Goal: Transaction & Acquisition: Purchase product/service

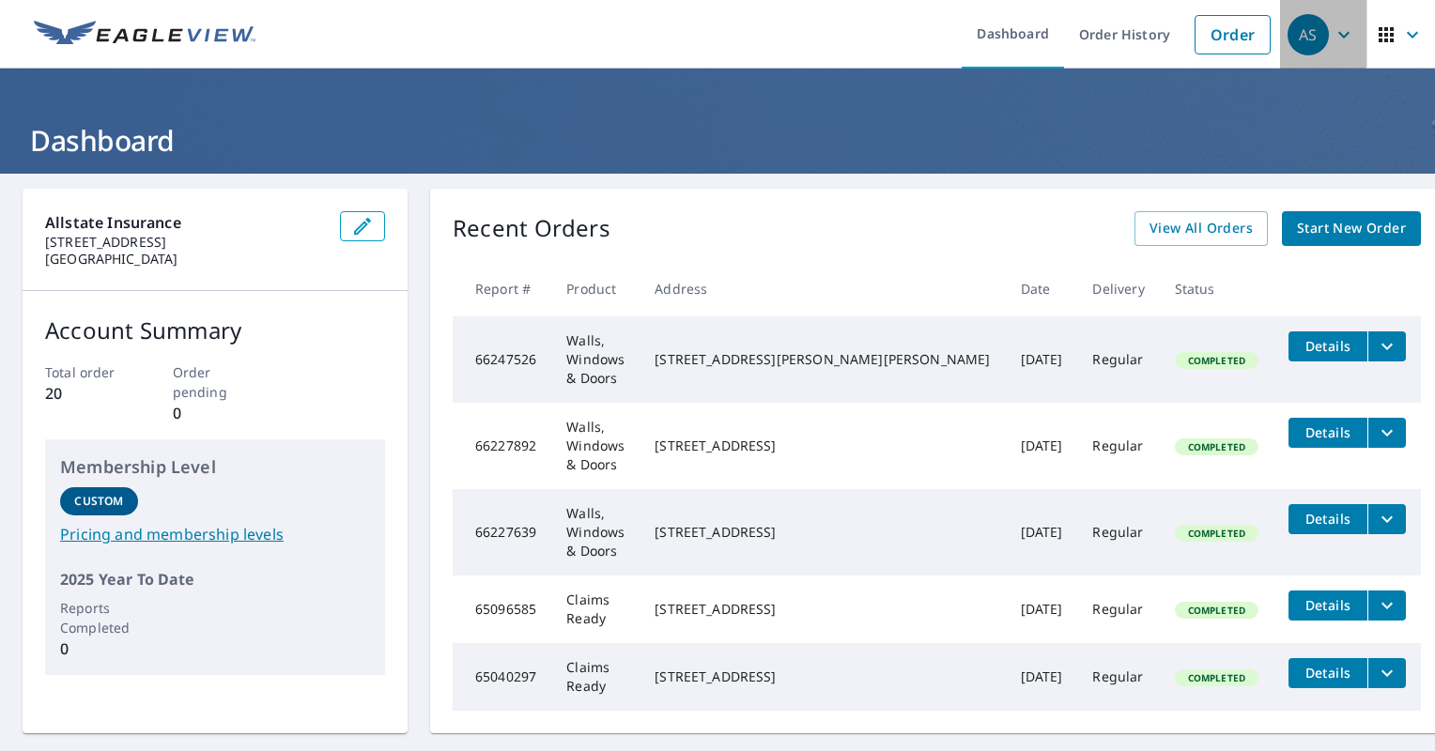
click at [712, 41] on icon "button" at bounding box center [1344, 34] width 23 height 23
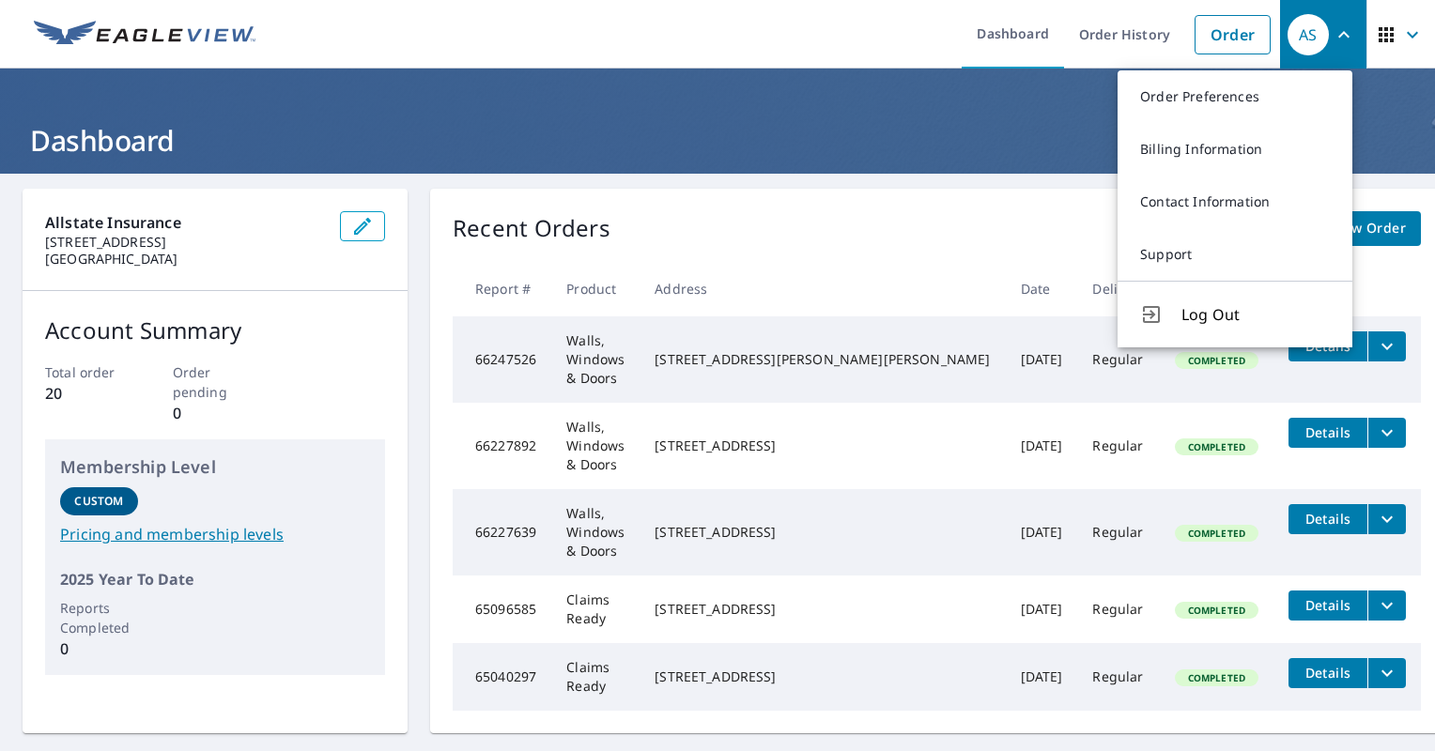
click at [712, 242] on div "Recent Orders View All Orders Start New Order" at bounding box center [937, 228] width 968 height 35
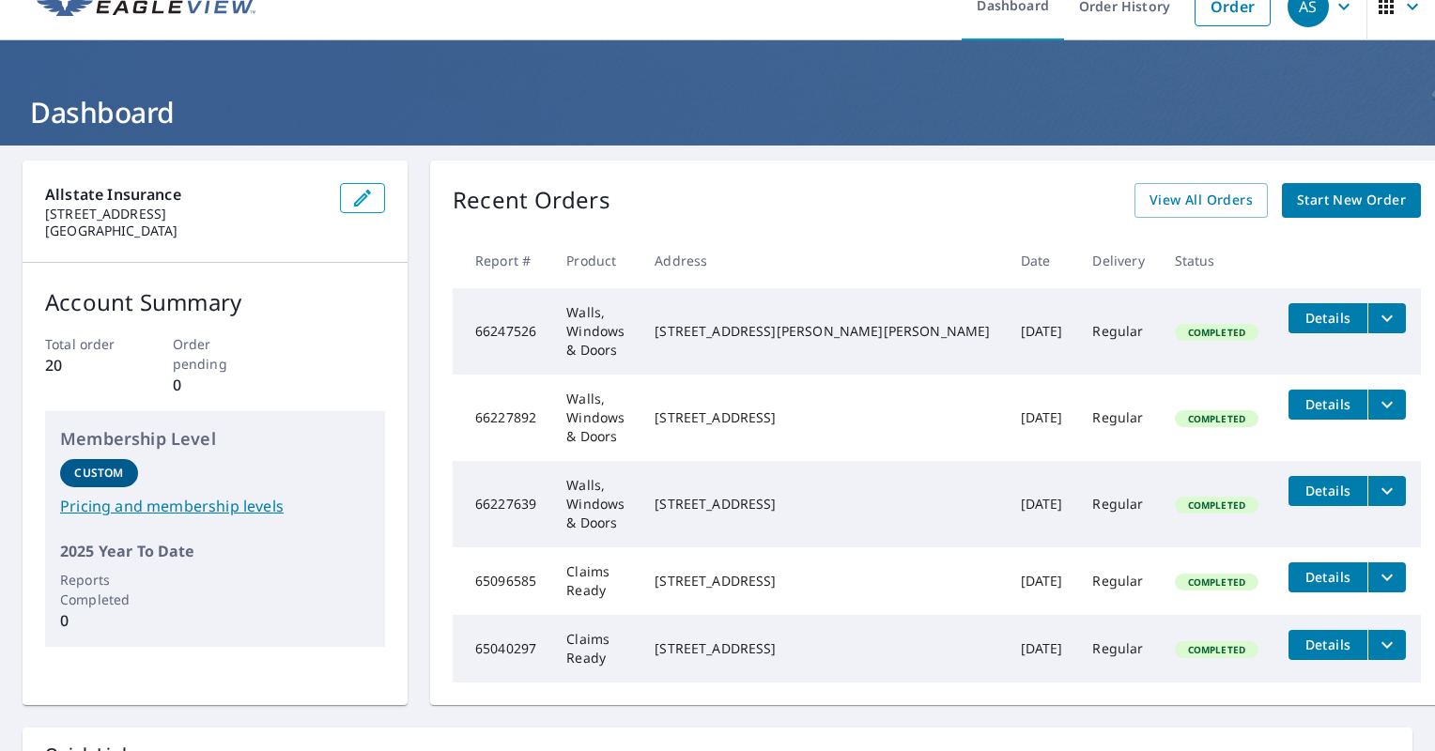
scroll to position [26, 0]
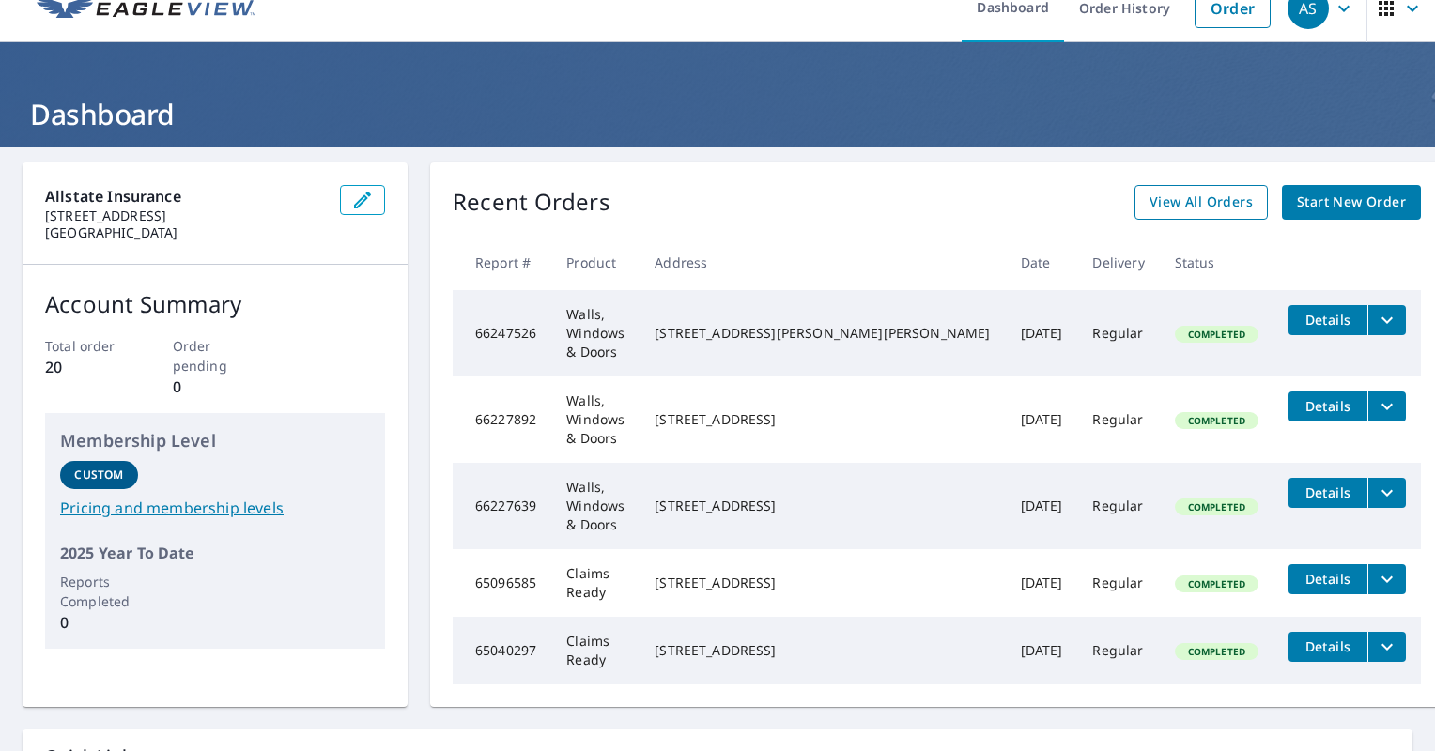
click at [712, 201] on span "View All Orders" at bounding box center [1201, 202] width 103 height 23
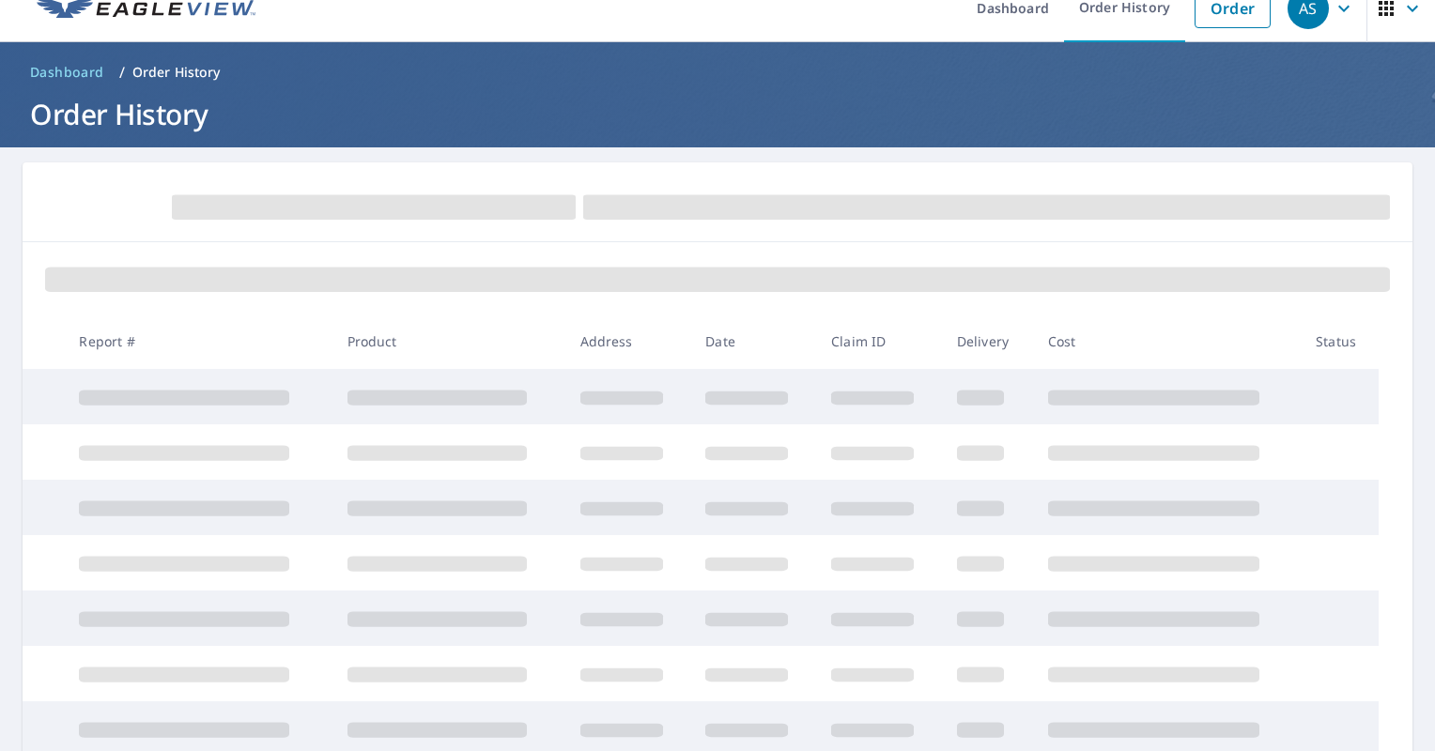
click at [591, 207] on span at bounding box center [986, 207] width 807 height 24
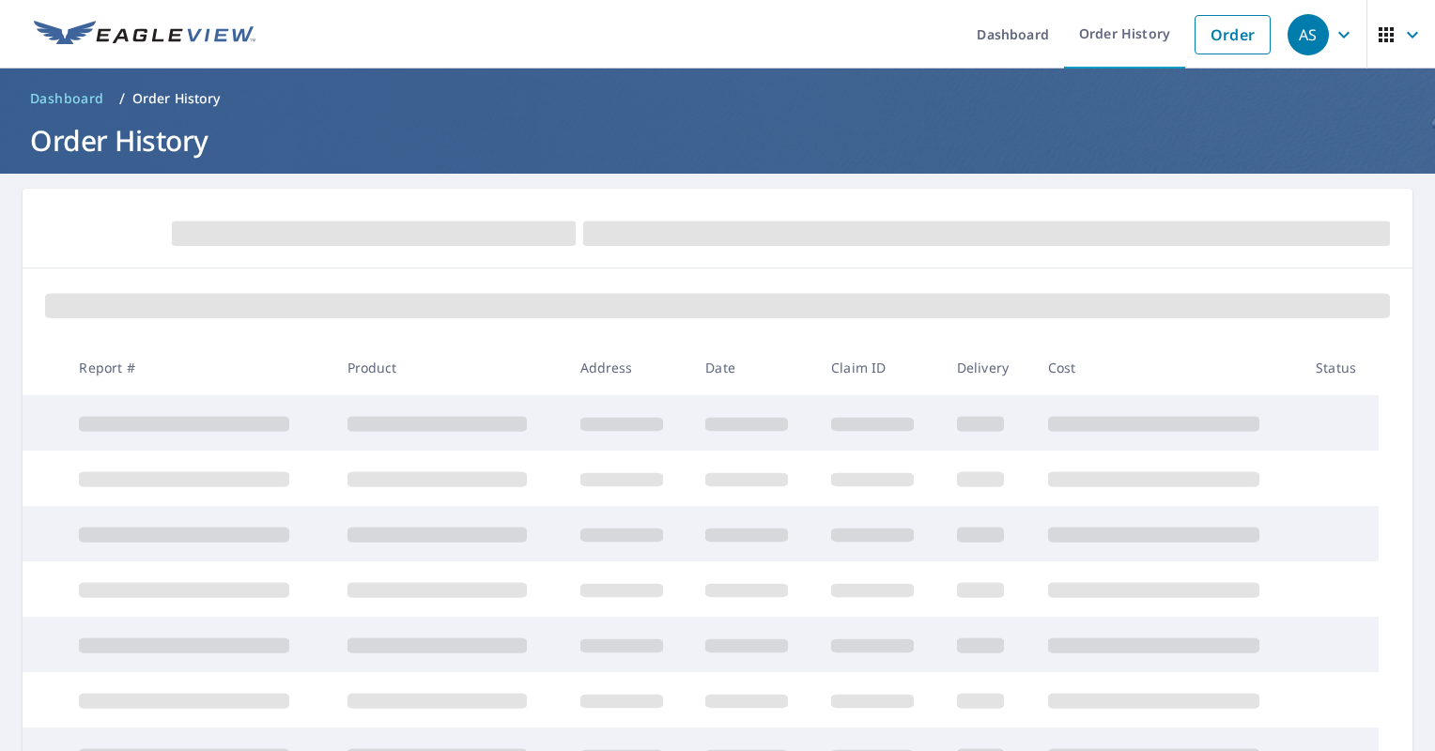
click at [712, 28] on icon "button" at bounding box center [1412, 34] width 23 height 23
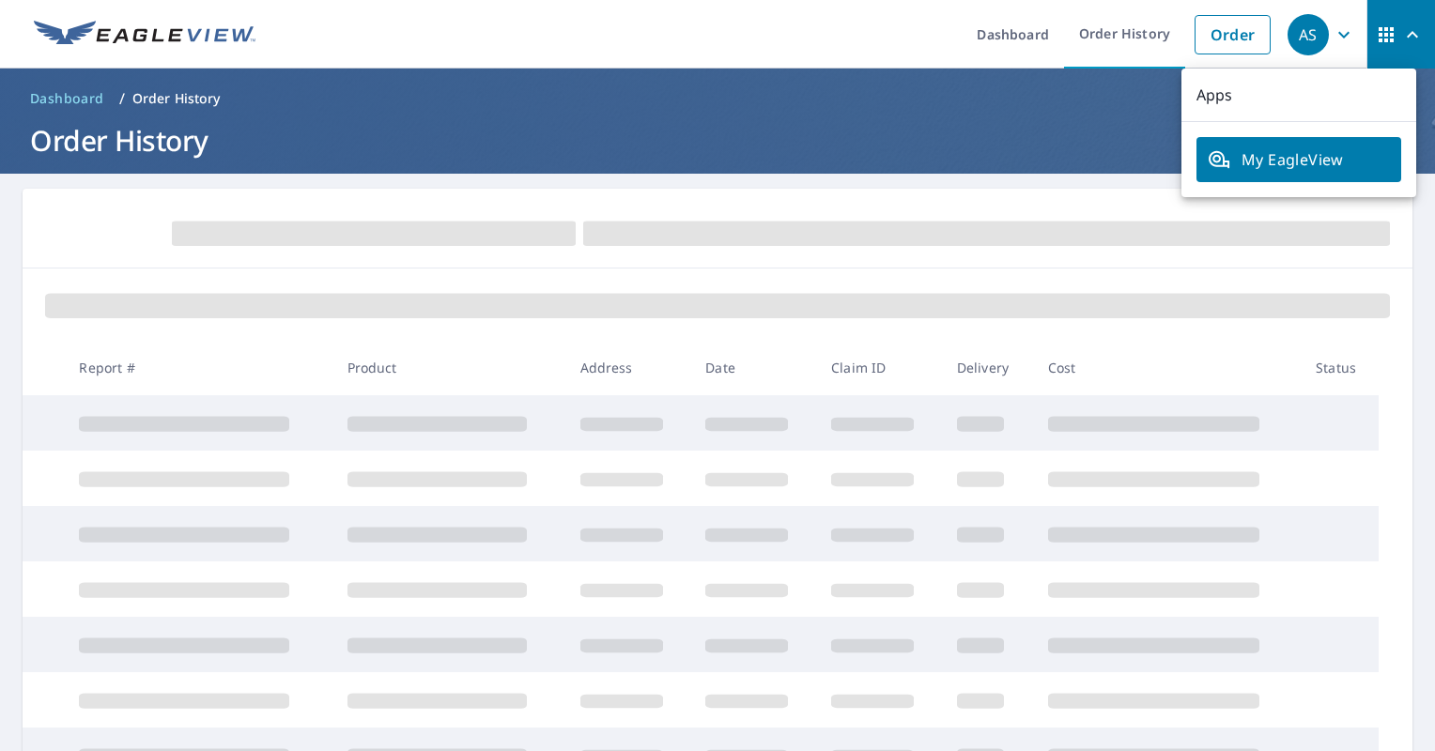
click at [712, 30] on icon "button" at bounding box center [1344, 34] width 23 height 23
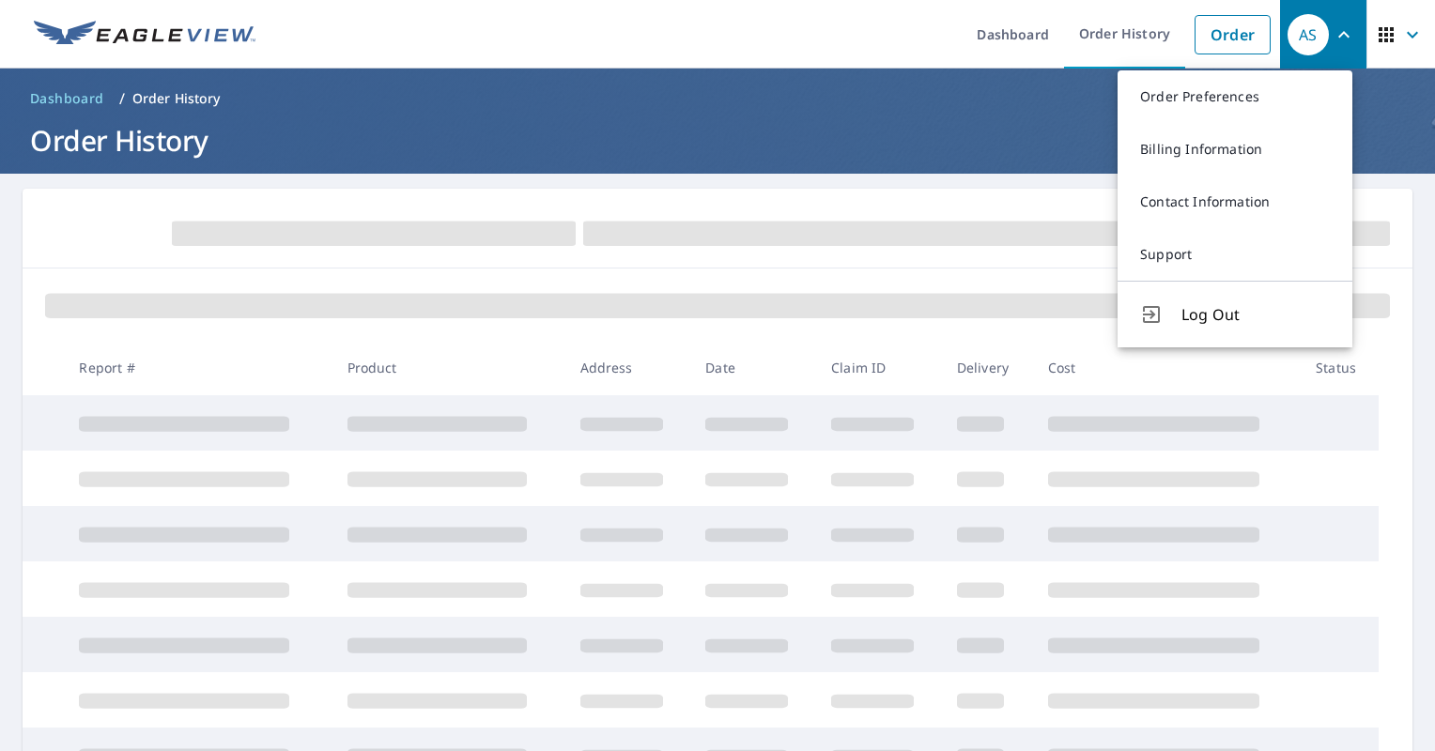
click at [477, 157] on h1 "Order History" at bounding box center [718, 140] width 1390 height 39
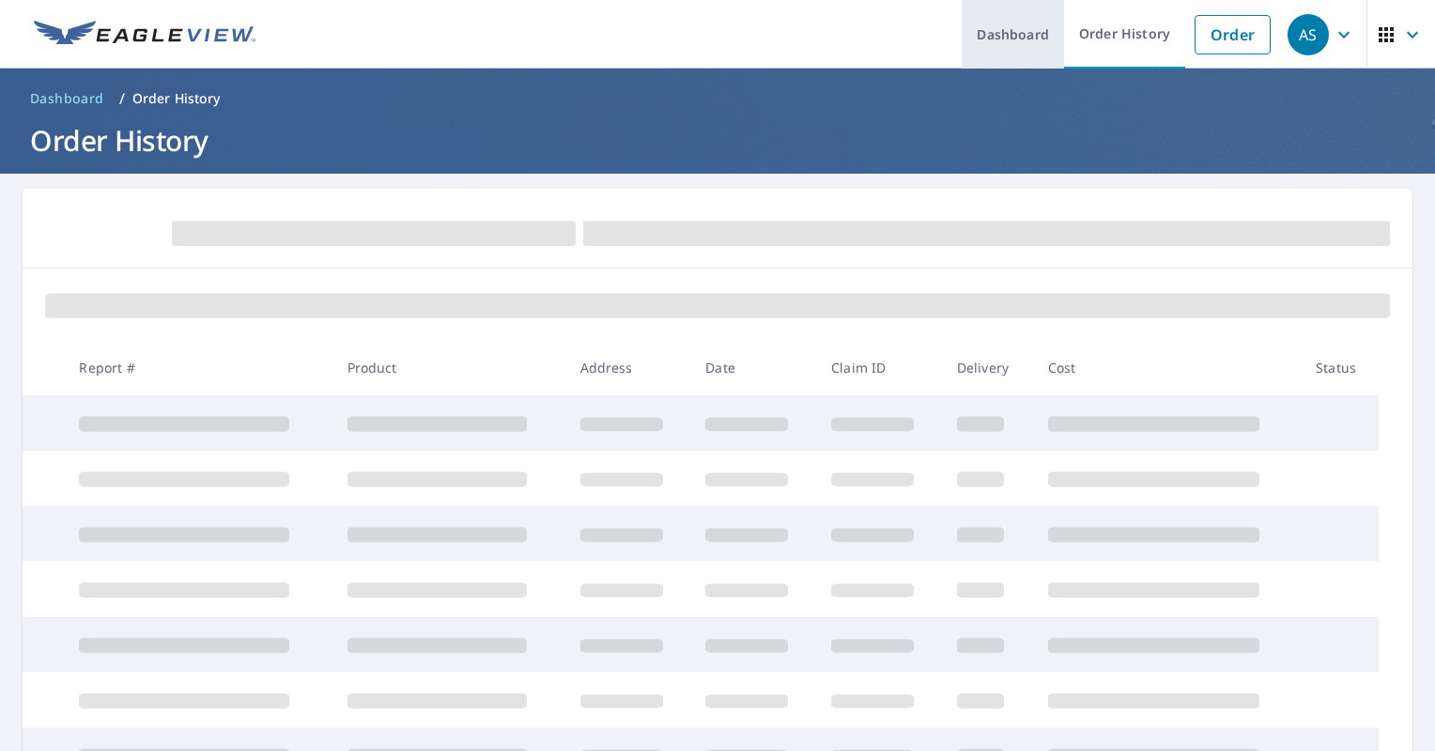
click at [712, 39] on link "Dashboard" at bounding box center [1013, 34] width 102 height 69
click at [628, 341] on th "Address" at bounding box center [628, 367] width 126 height 55
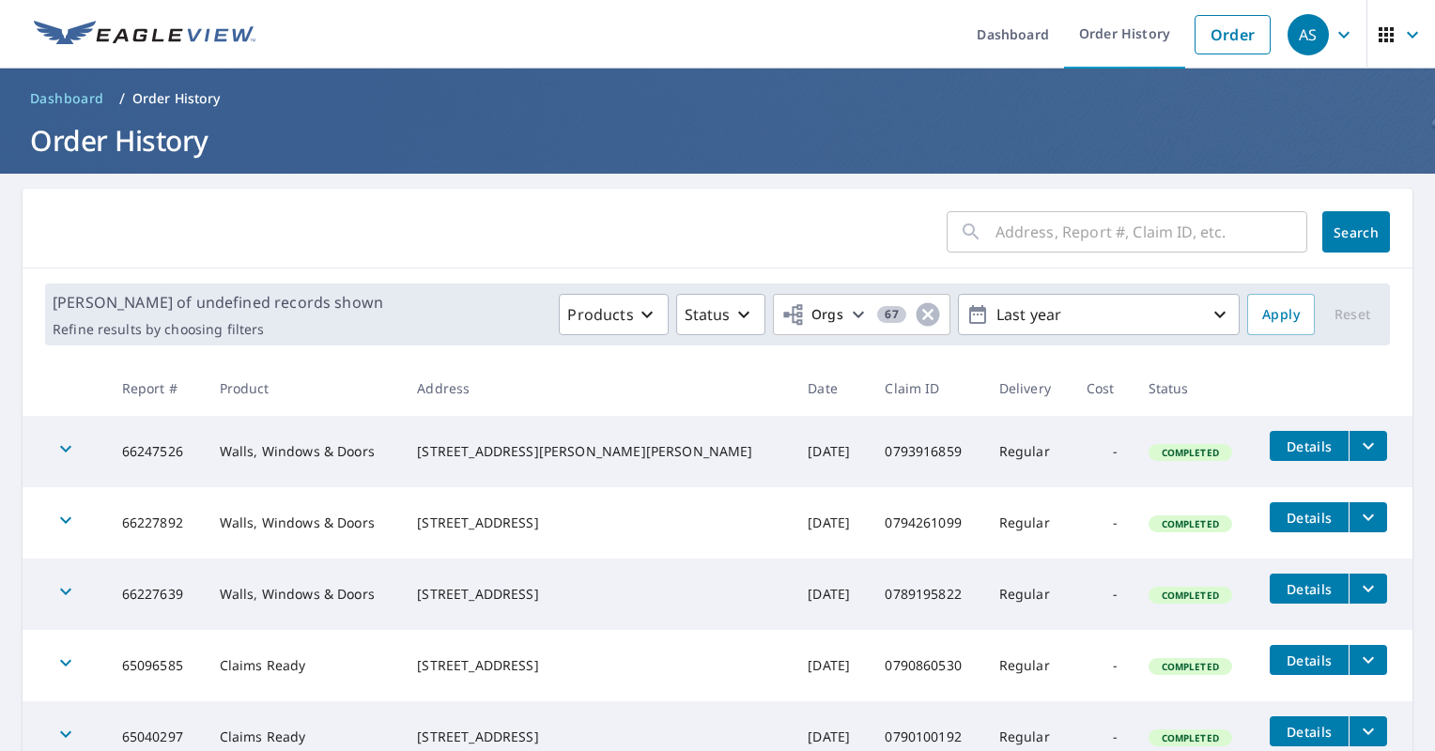
click at [712, 235] on input "text" at bounding box center [1152, 232] width 312 height 53
paste input "0794123026"
type input "0794123026"
click button "Search" at bounding box center [1356, 231] width 68 height 41
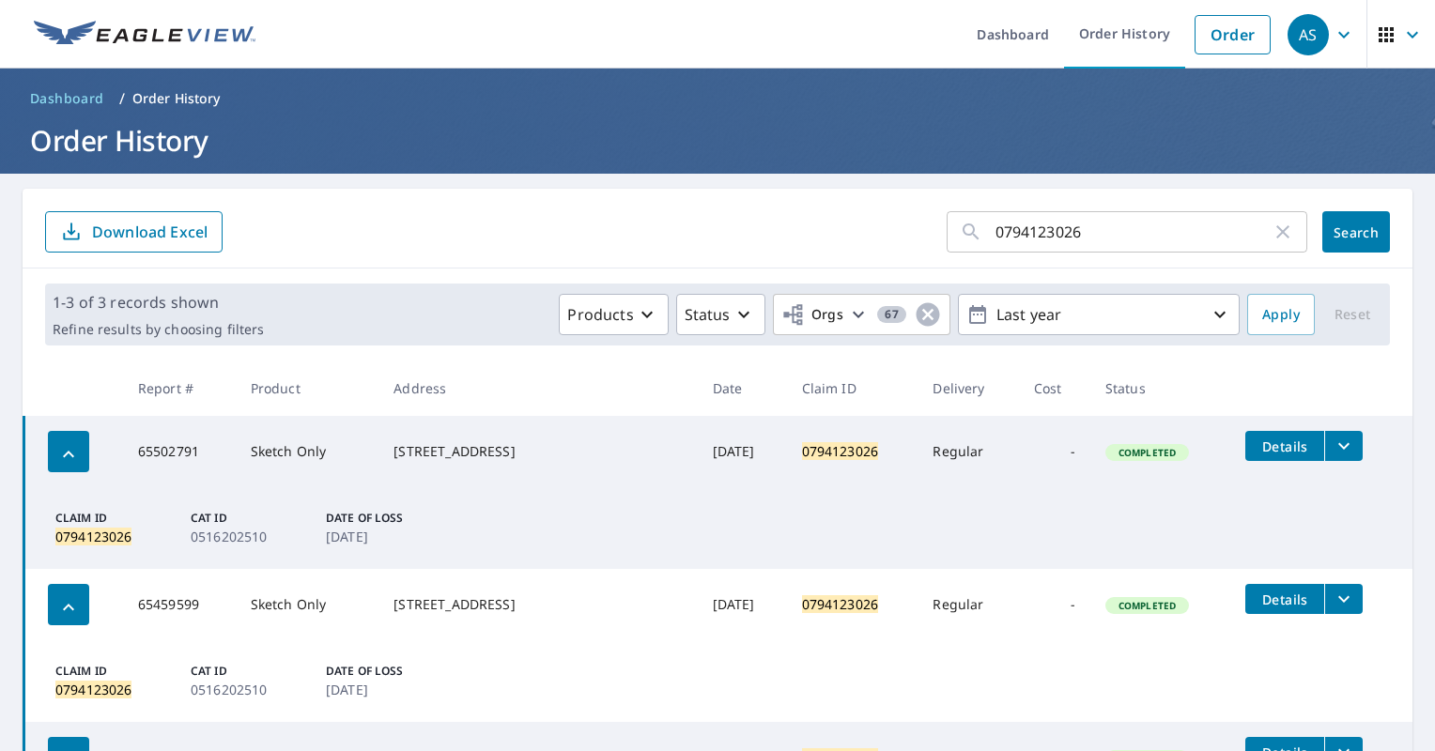
click at [712, 452] on icon "filesDropdownBtn-65502791" at bounding box center [1344, 446] width 23 height 23
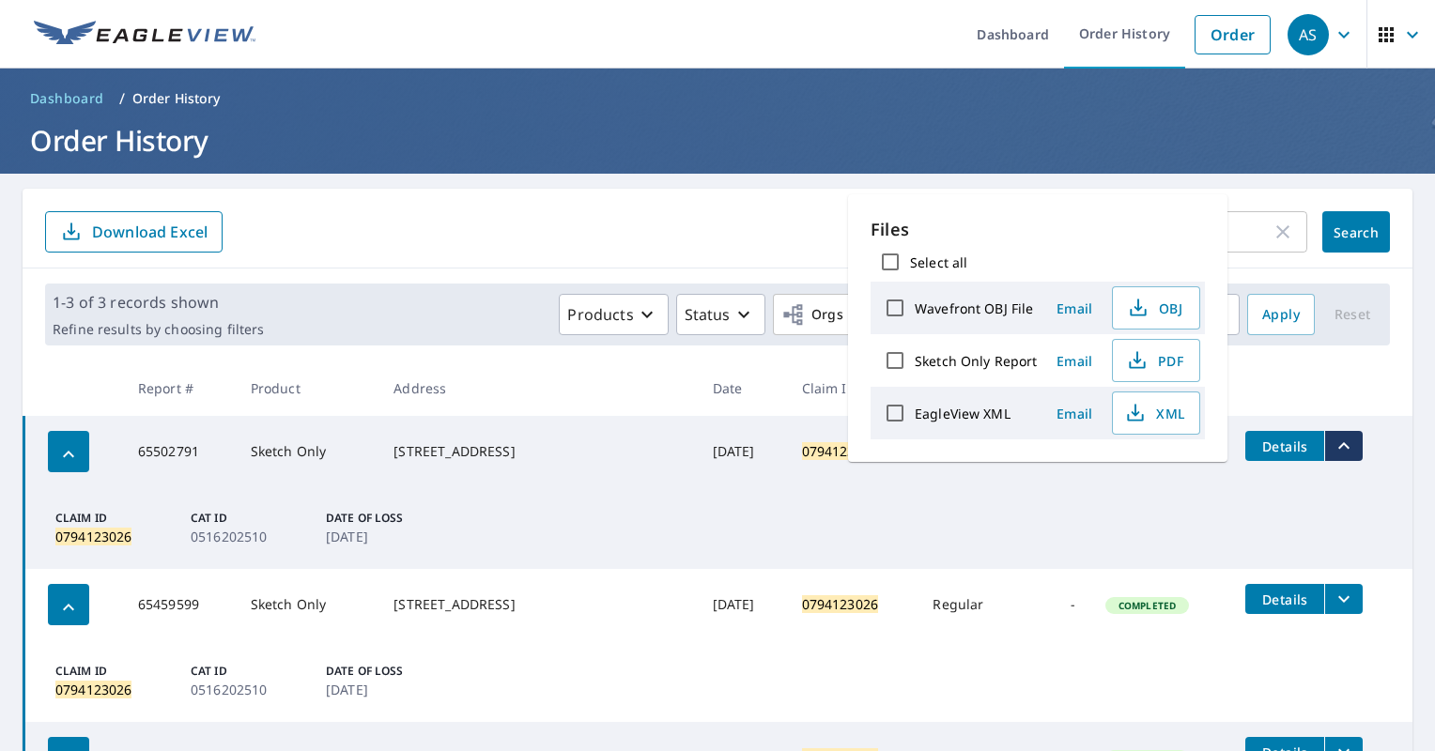
click at [712, 502] on td "Claim ID 0794123026 Cat ID 0516202510 Date of Loss [DATE]" at bounding box center [718, 528] width 1389 height 82
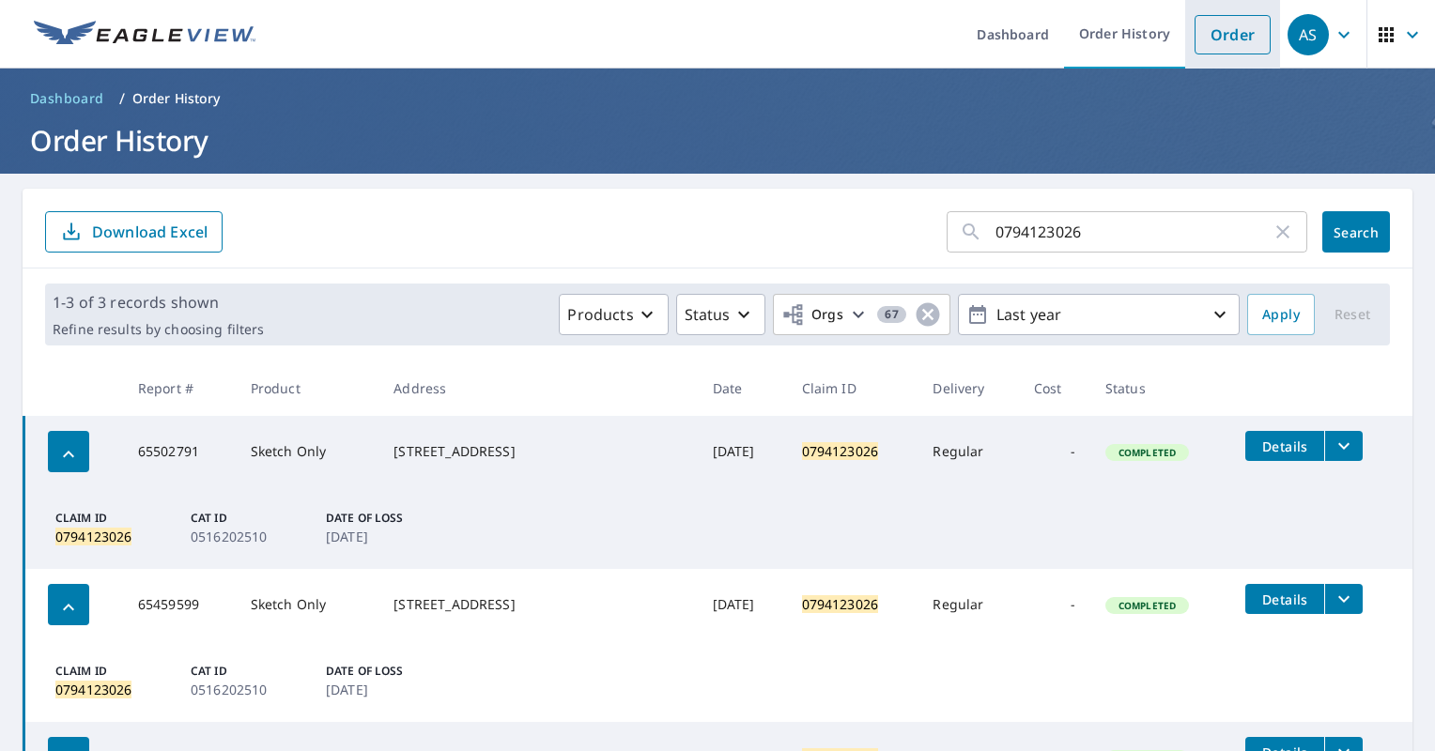
click at [712, 39] on link "Order" at bounding box center [1233, 34] width 76 height 39
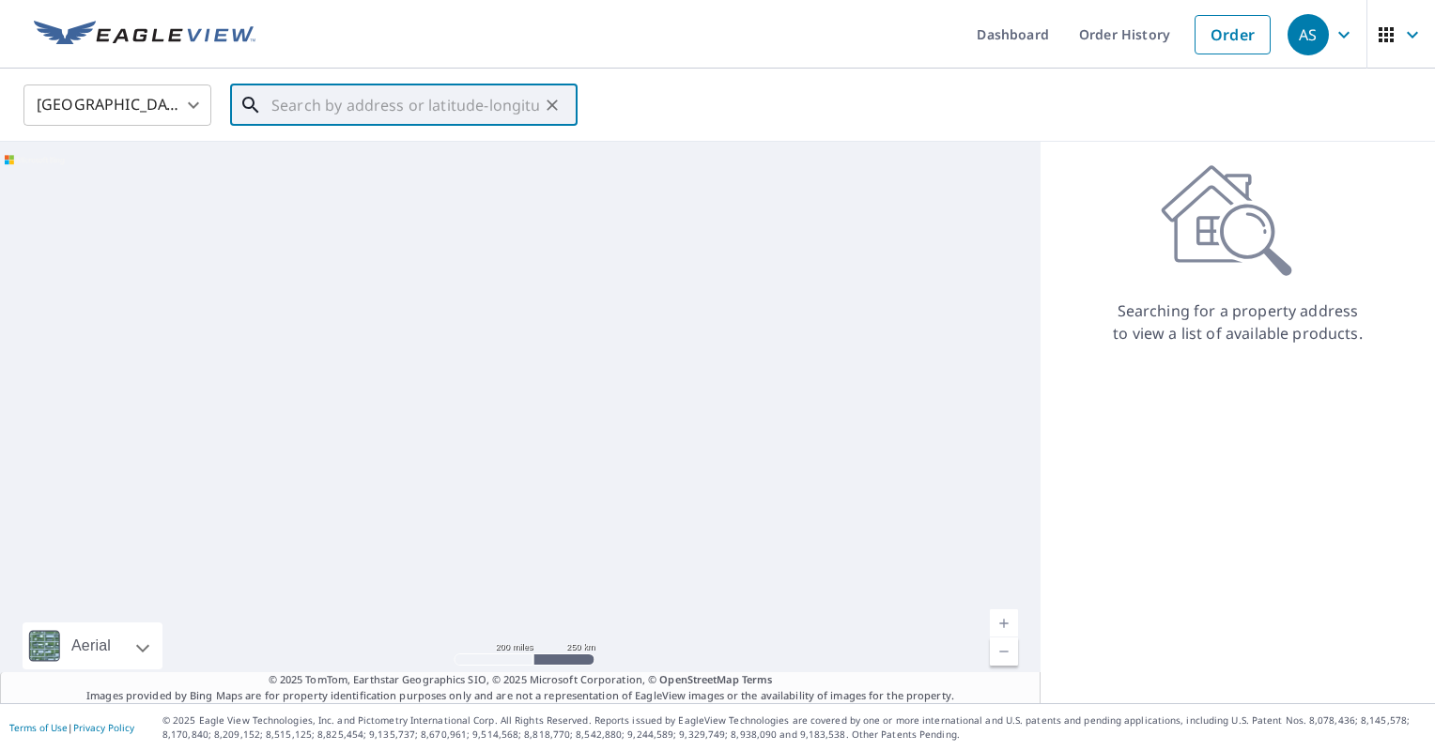
click at [402, 120] on input "text" at bounding box center [405, 105] width 268 height 53
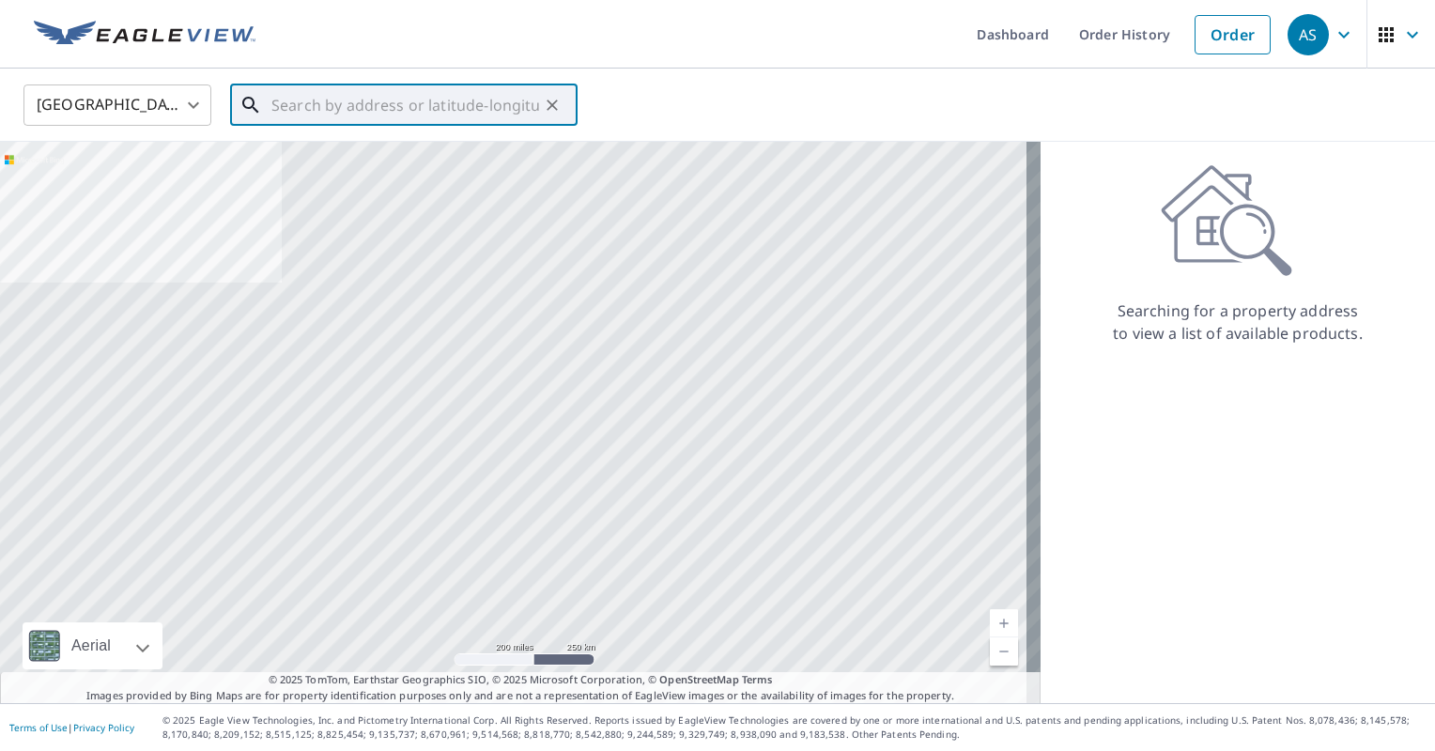
click at [328, 104] on input "text" at bounding box center [405, 105] width 268 height 53
paste input "2701 CARTERS GRV"
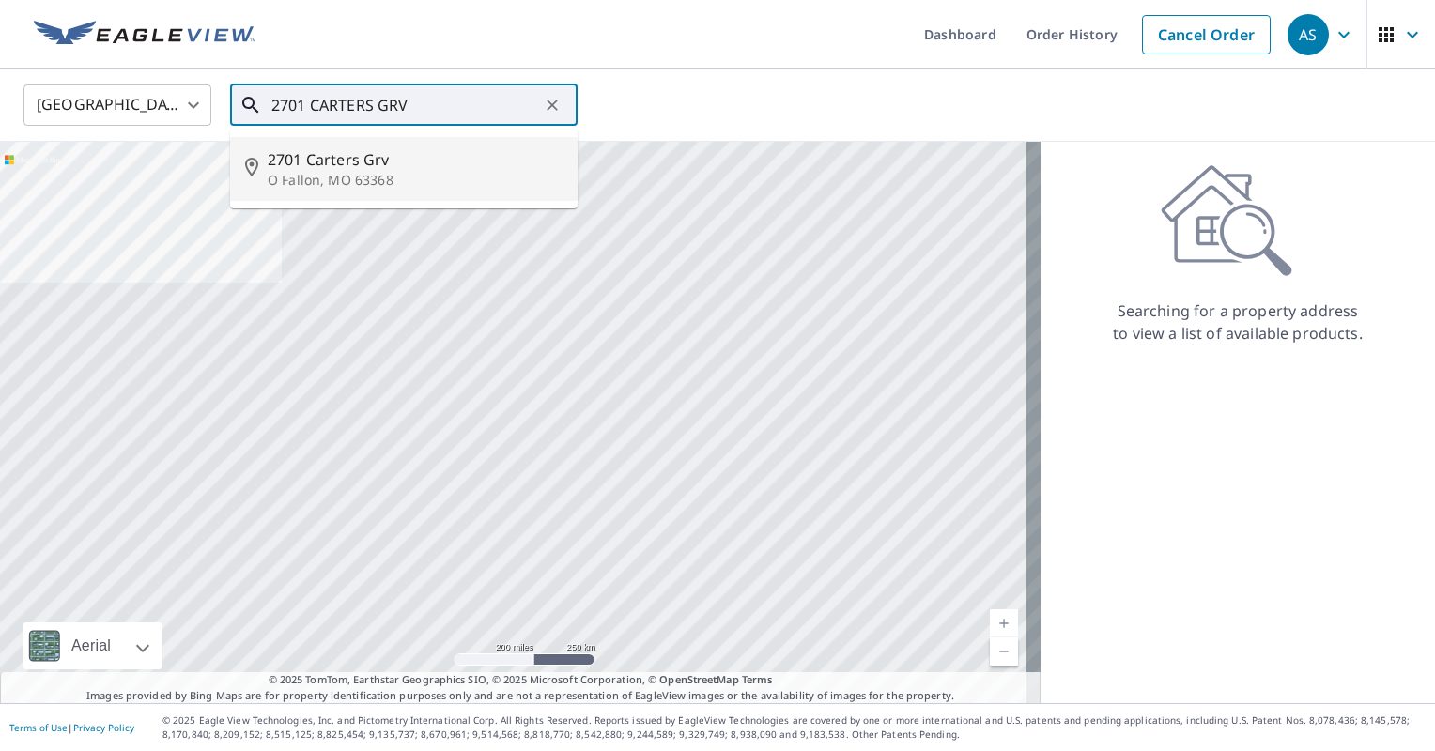
click at [371, 178] on p "O Fallon, MO 63368" at bounding box center [415, 180] width 295 height 19
type input "[STREET_ADDRESS][PERSON_NAME]"
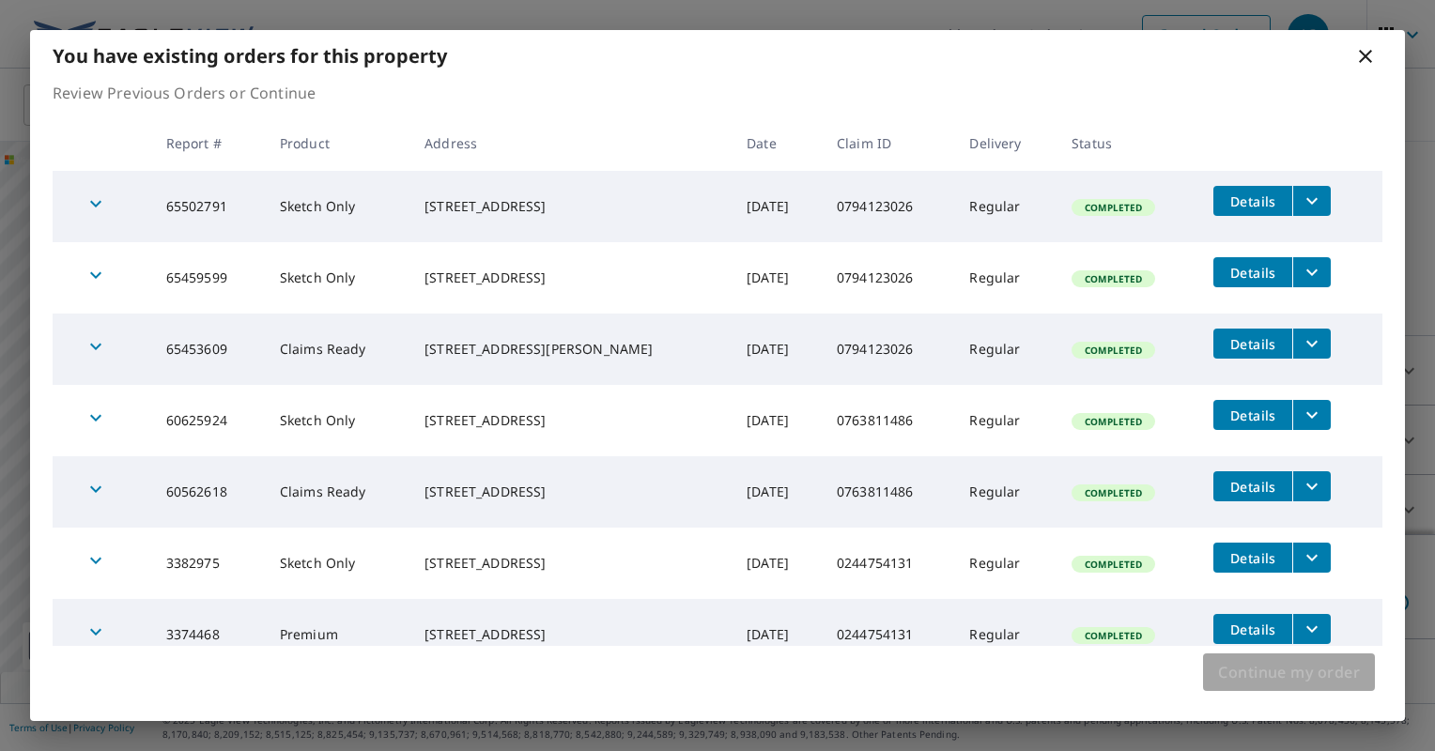
click at [712, 676] on span "Continue my order" at bounding box center [1289, 672] width 142 height 26
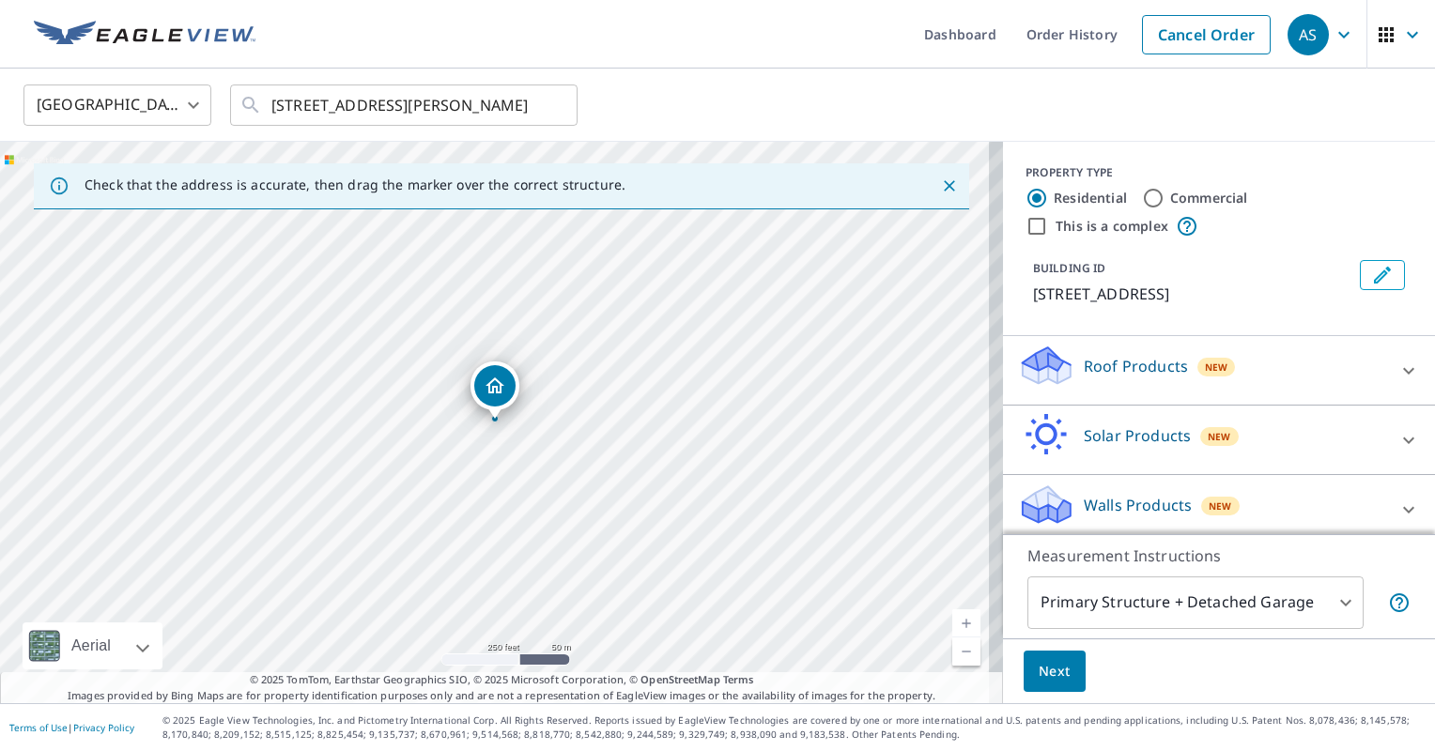
click at [712, 487] on div "Walls Products New" at bounding box center [1202, 510] width 368 height 54
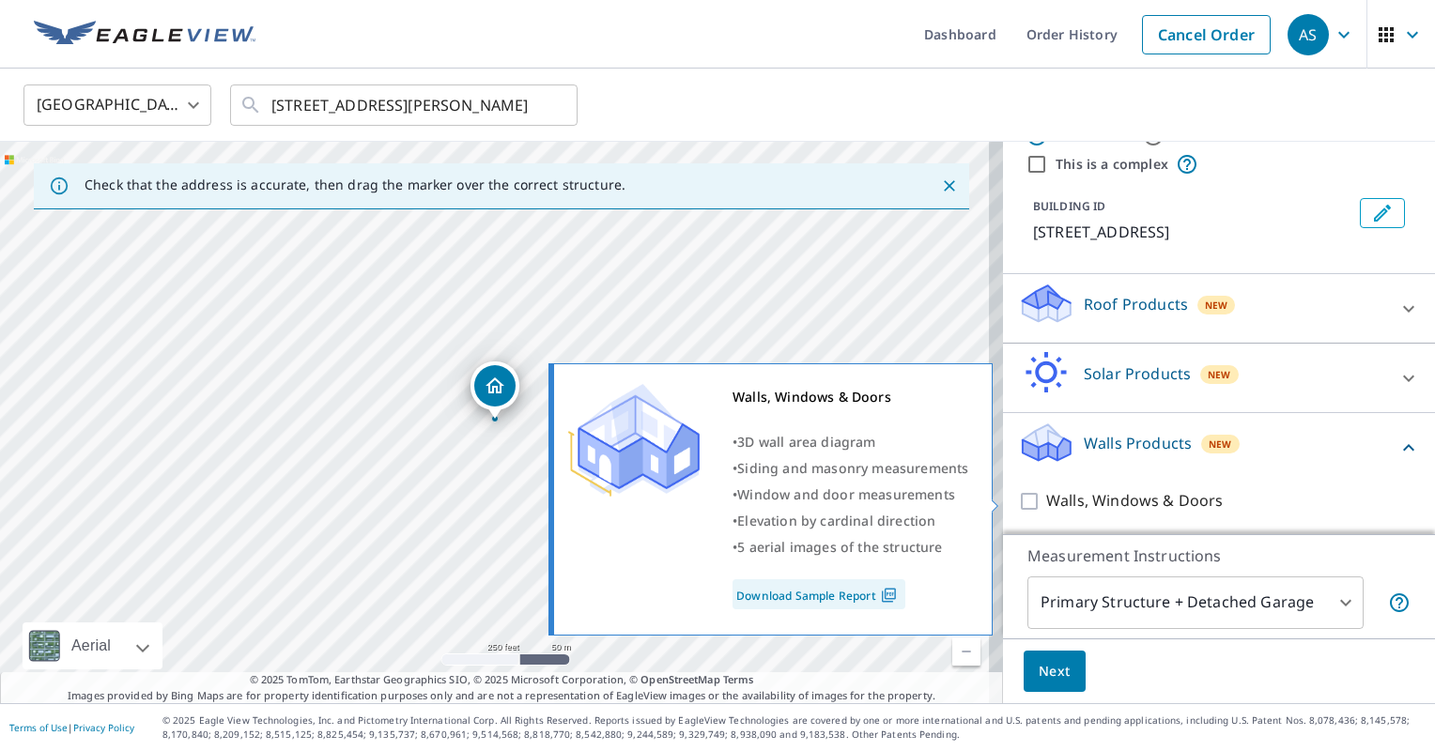
click at [712, 499] on input "Walls, Windows & Doors" at bounding box center [1032, 501] width 28 height 23
checkbox input "true"
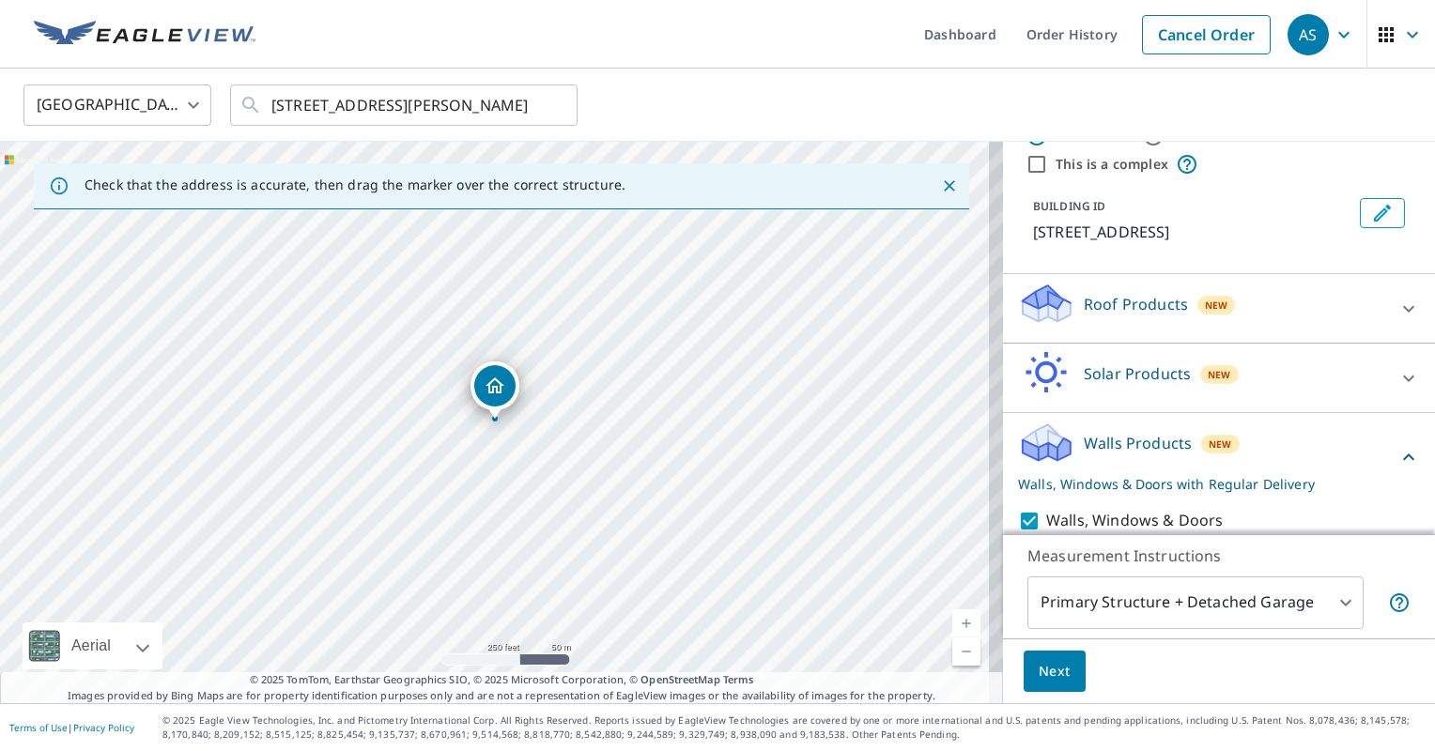
click at [712, 684] on button "Next" at bounding box center [1055, 672] width 62 height 42
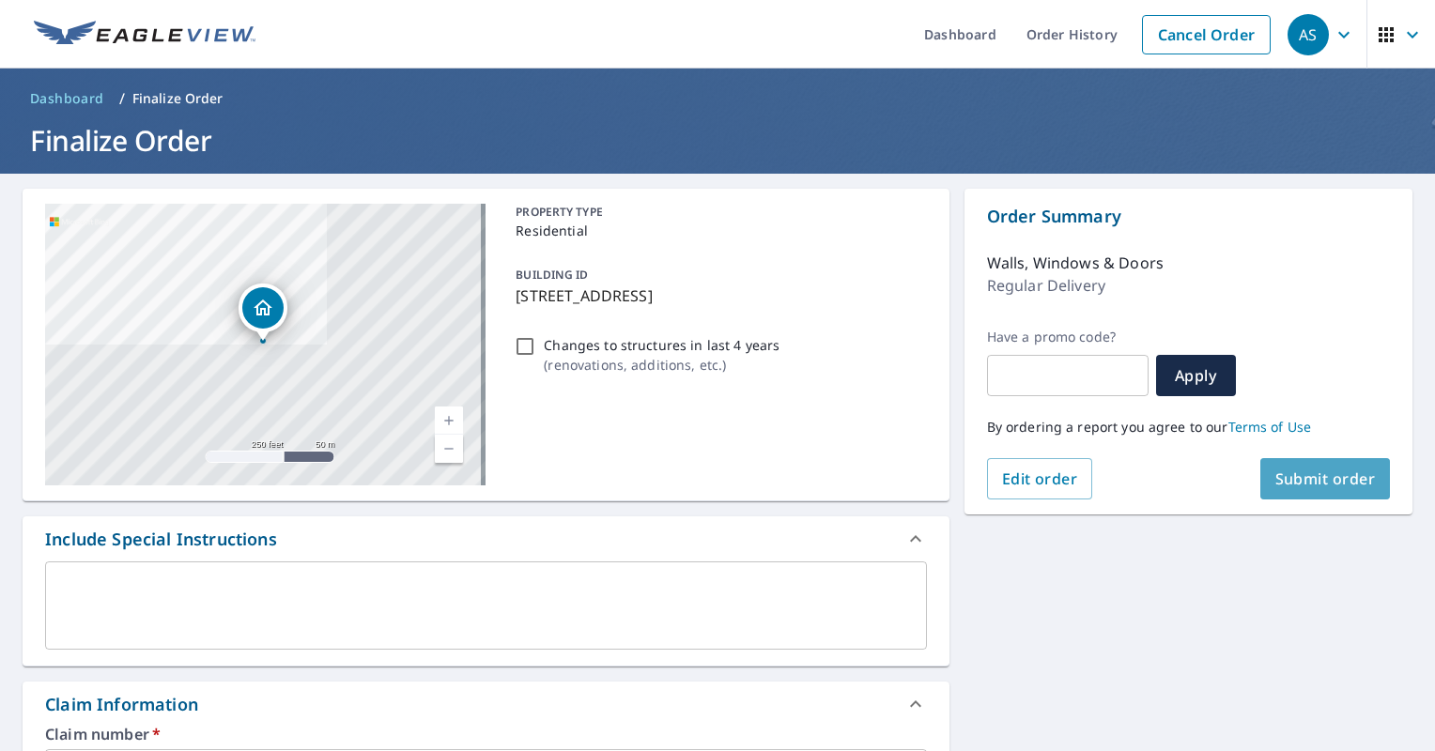
click at [712, 473] on span "Submit order" at bounding box center [1325, 479] width 100 height 21
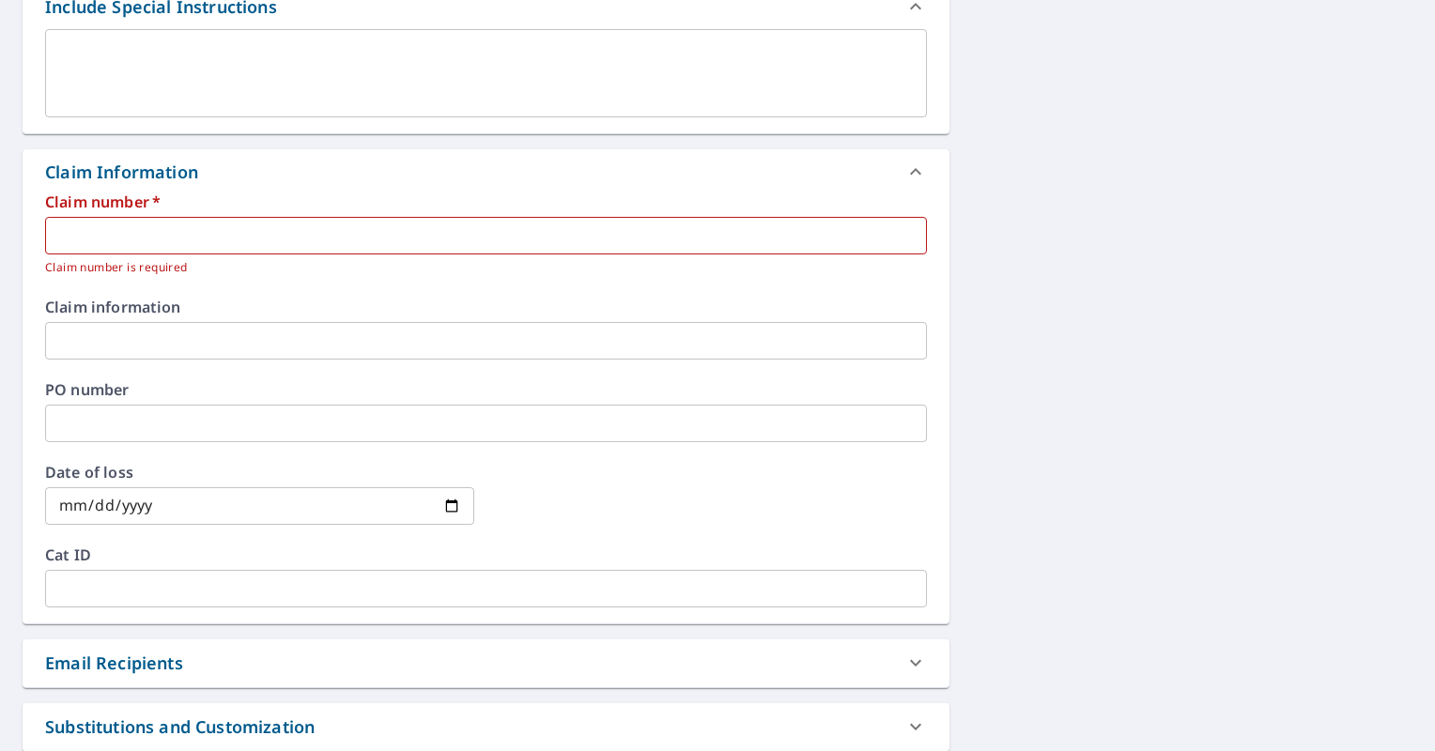
scroll to position [533, 0]
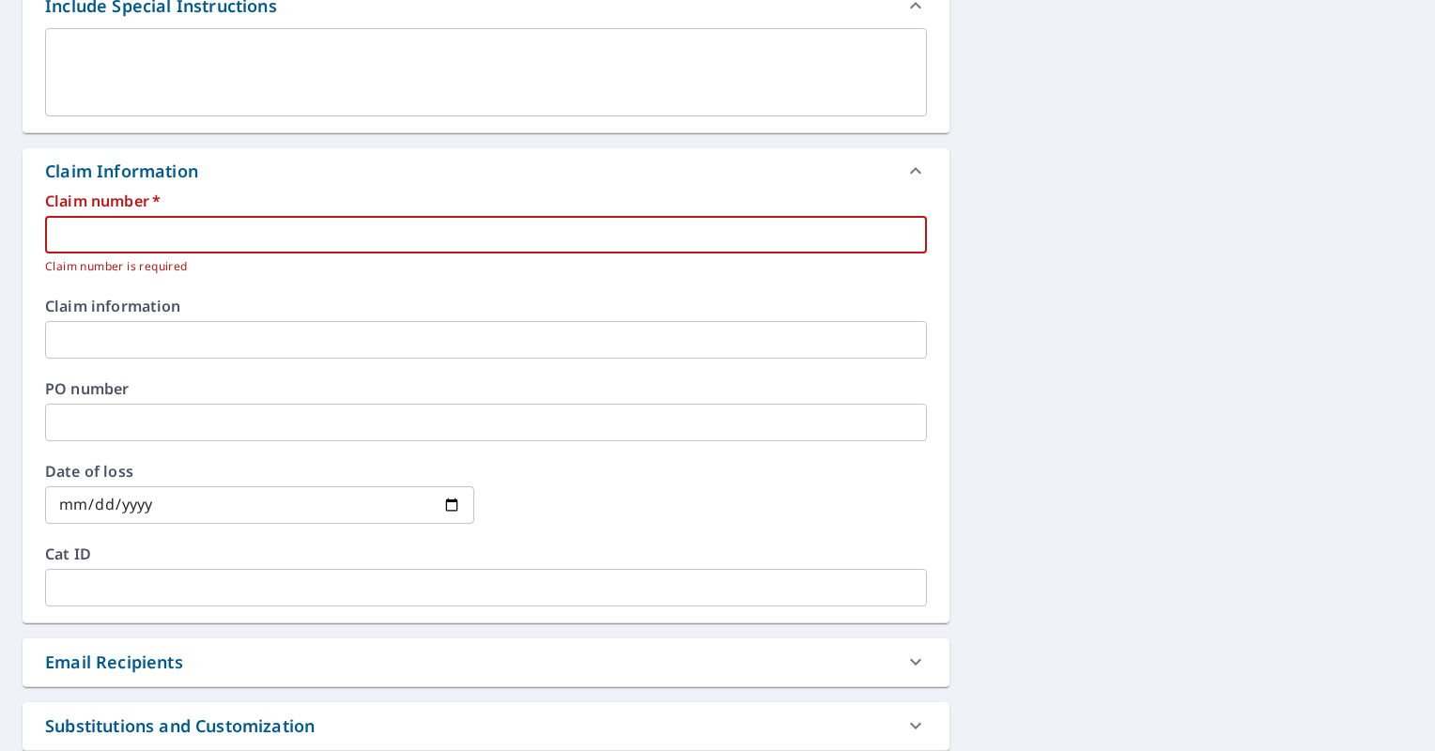
click at [293, 240] on input "text" at bounding box center [486, 235] width 882 height 38
paste input "0794123026"
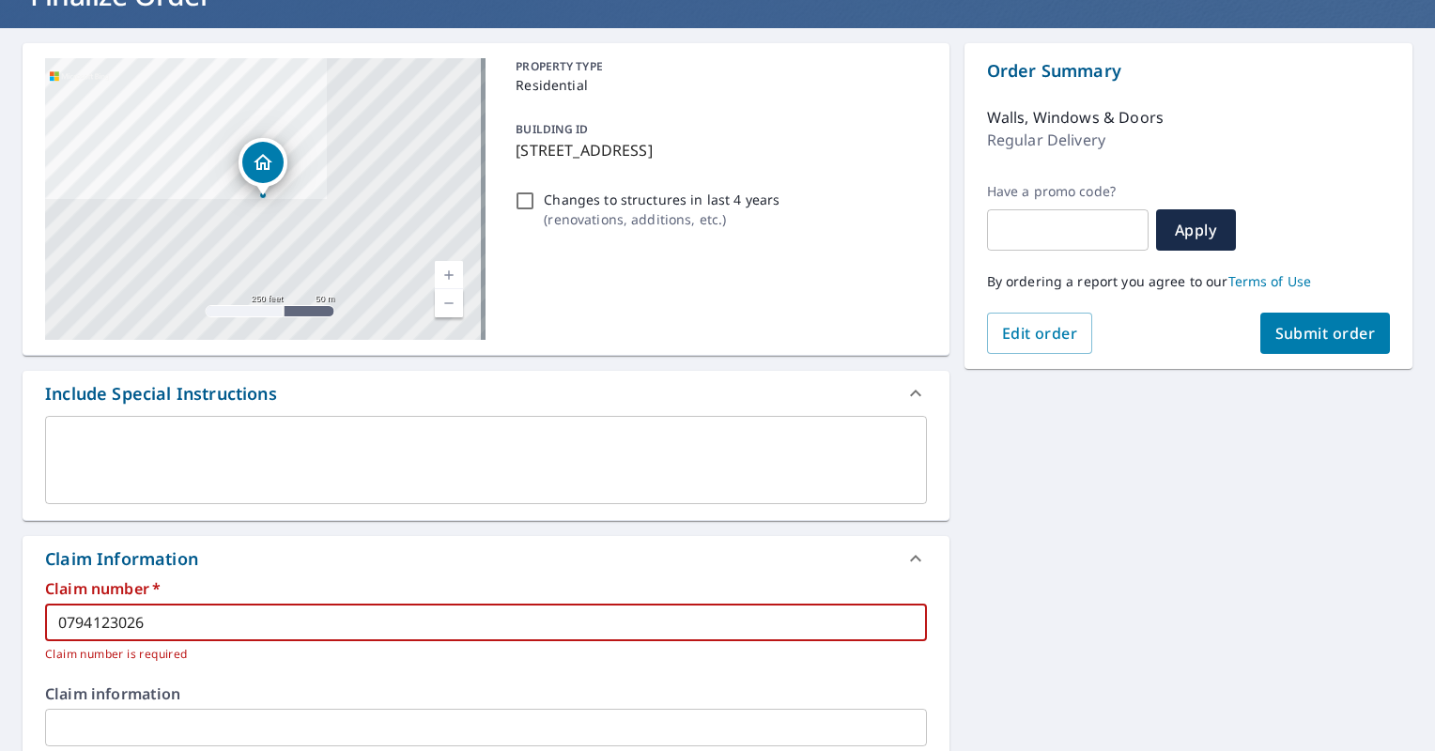
scroll to position [128, 0]
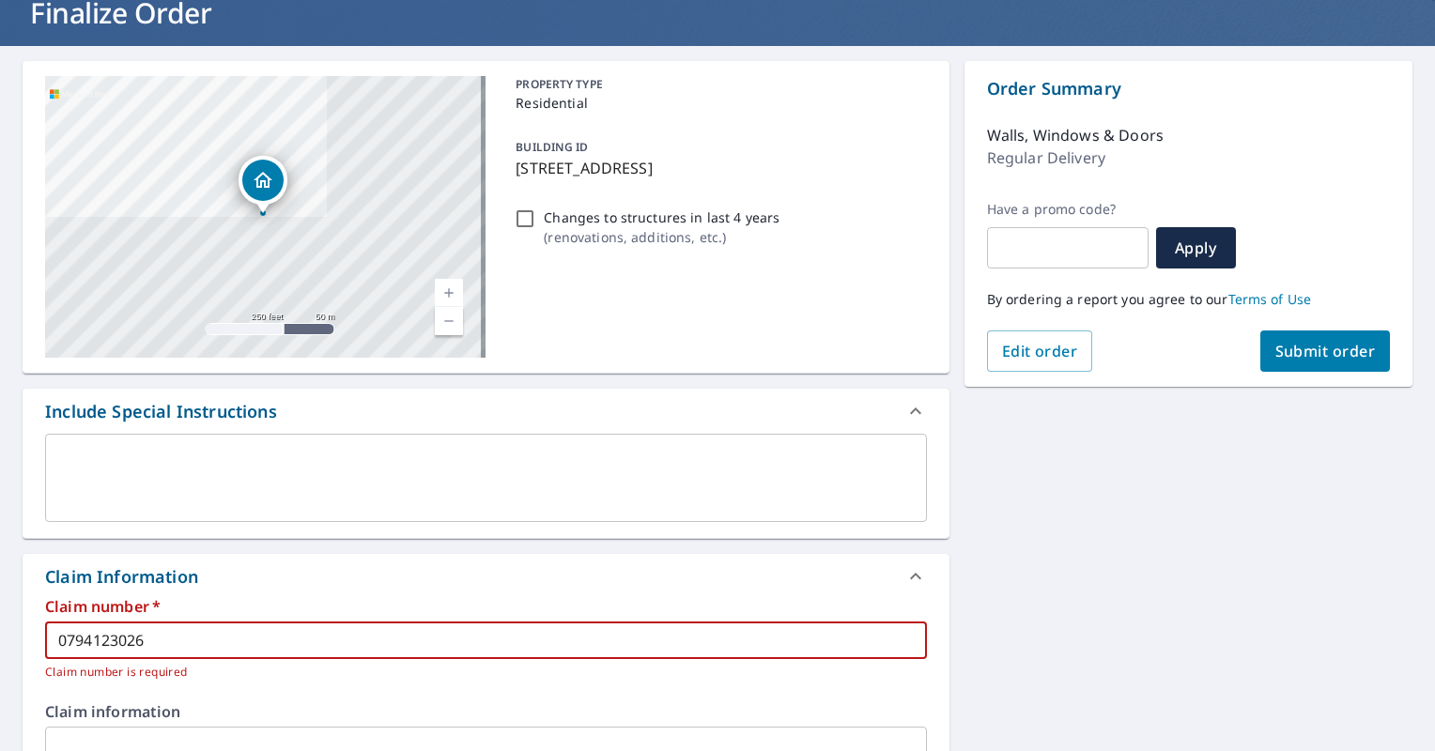
type input "0794123026"
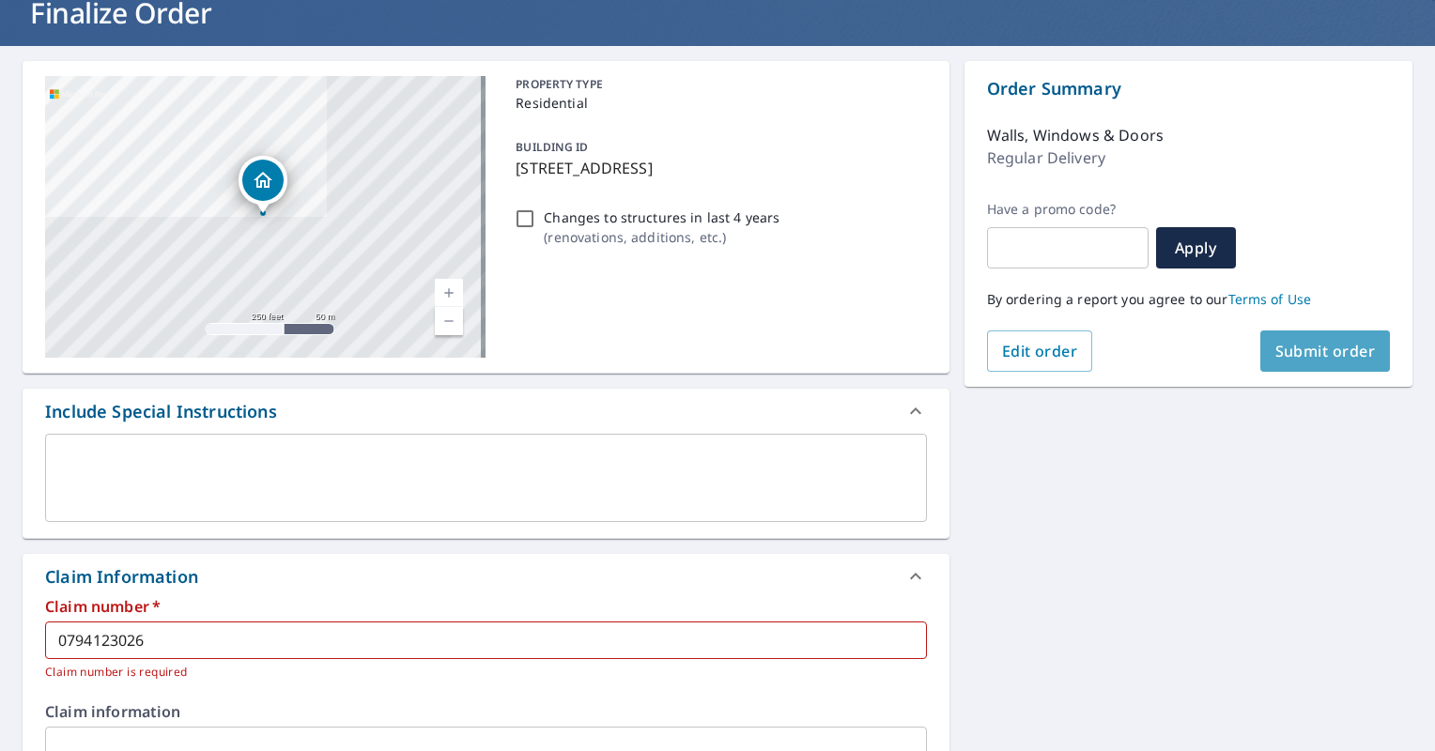
click at [712, 336] on button "Submit order" at bounding box center [1325, 351] width 131 height 41
